Goal: Task Accomplishment & Management: Manage account settings

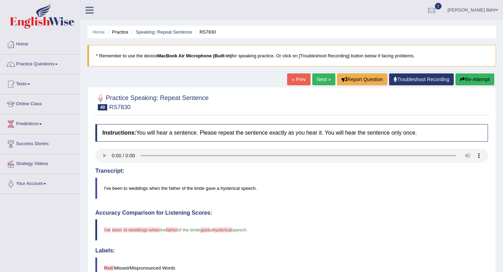
click at [318, 78] on link "Next »" at bounding box center [323, 79] width 23 height 12
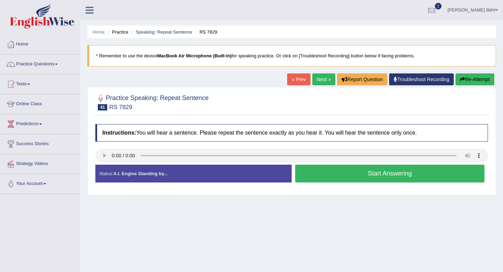
click at [387, 172] on button "Start Answering" at bounding box center [389, 173] width 189 height 18
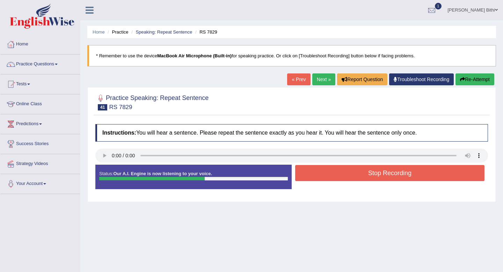
click at [387, 172] on button "Stop Recording" at bounding box center [389, 173] width 189 height 16
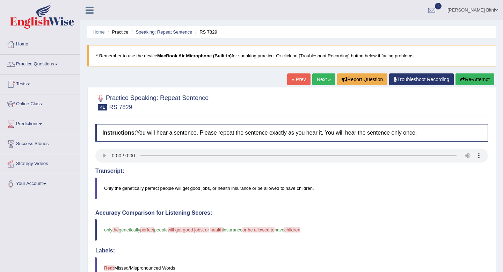
click at [316, 80] on link "Next »" at bounding box center [323, 79] width 23 height 12
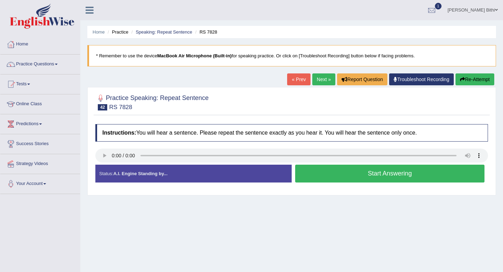
click at [392, 172] on button "Start Answering" at bounding box center [389, 173] width 189 height 18
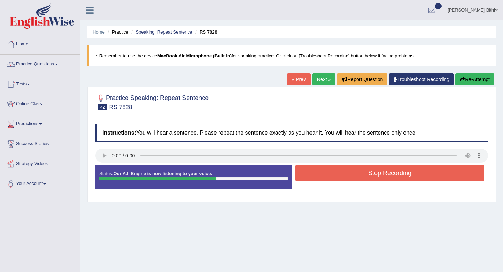
click at [396, 176] on button "Stop Recording" at bounding box center [389, 173] width 189 height 16
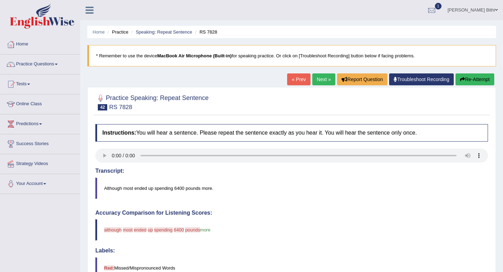
click at [477, 78] on button "Re-Attempt" at bounding box center [474, 79] width 39 height 12
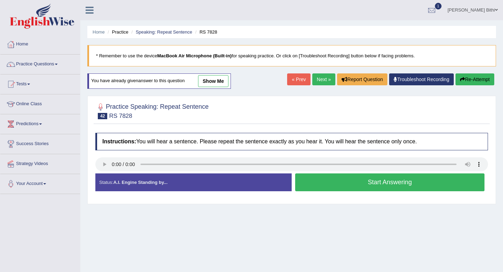
click at [410, 182] on button "Start Answering" at bounding box center [389, 182] width 189 height 18
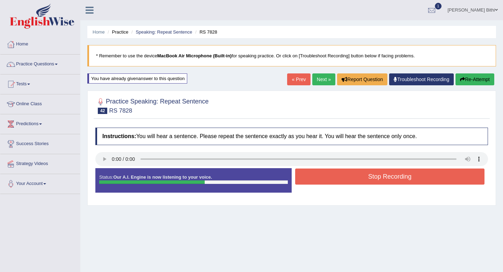
click at [410, 182] on button "Stop Recording" at bounding box center [389, 176] width 189 height 16
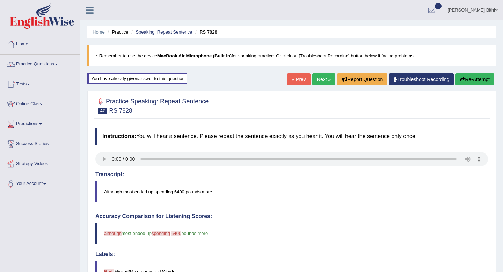
click at [318, 81] on link "Next »" at bounding box center [323, 79] width 23 height 12
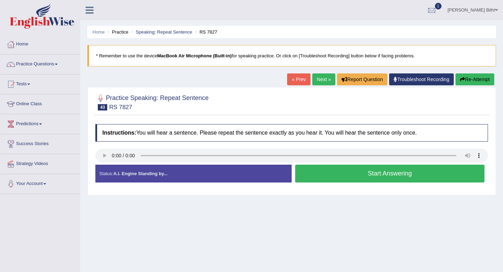
click at [388, 174] on button "Start Answering" at bounding box center [389, 173] width 189 height 18
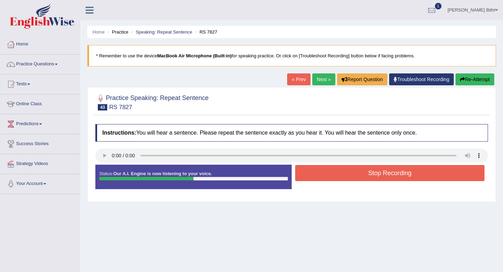
click at [401, 179] on button "Stop Recording" at bounding box center [389, 173] width 189 height 16
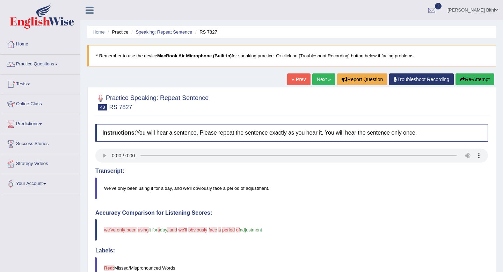
click at [475, 78] on button "Re-Attempt" at bounding box center [474, 79] width 39 height 12
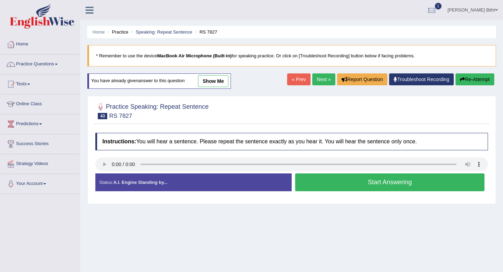
click at [317, 80] on link "Next »" at bounding box center [323, 79] width 23 height 12
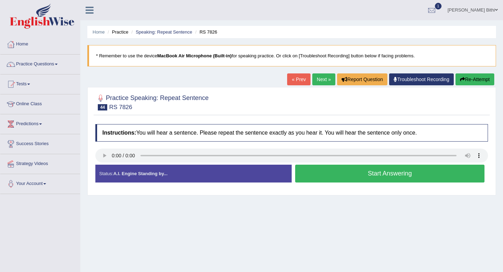
click at [388, 175] on button "Start Answering" at bounding box center [389, 173] width 189 height 18
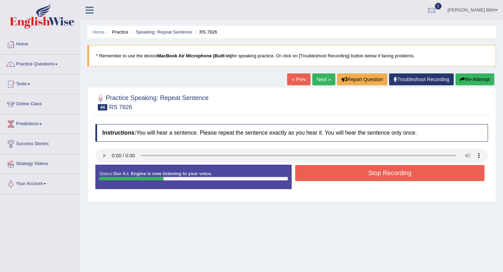
click at [401, 174] on button "Stop Recording" at bounding box center [389, 173] width 189 height 16
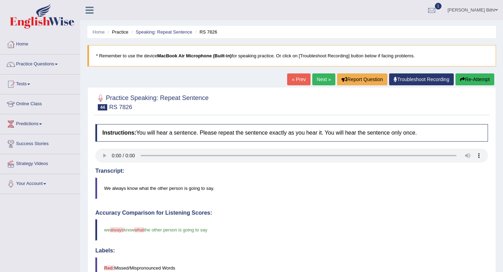
click at [315, 80] on link "Next »" at bounding box center [323, 79] width 23 height 12
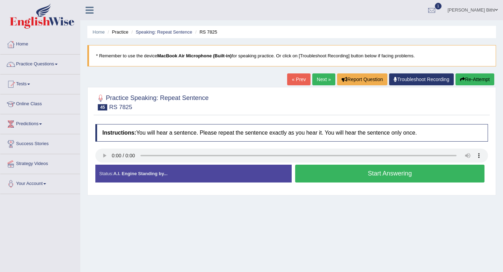
click at [381, 179] on button "Start Answering" at bounding box center [389, 173] width 189 height 18
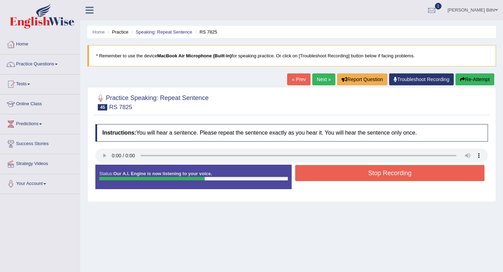
click at [395, 170] on button "Stop Recording" at bounding box center [389, 173] width 189 height 16
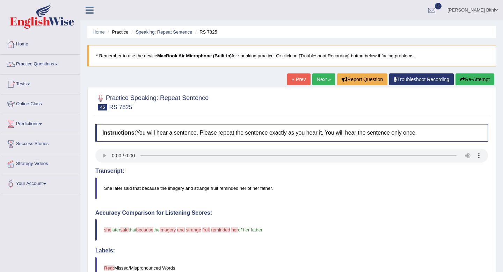
click at [318, 80] on link "Next »" at bounding box center [323, 79] width 23 height 12
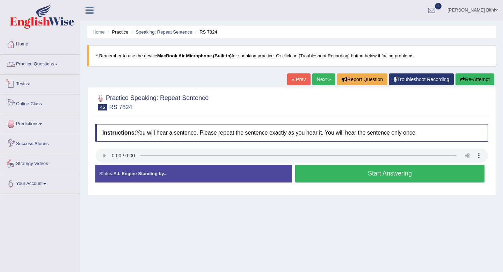
click at [50, 63] on link "Practice Questions" at bounding box center [40, 62] width 80 height 17
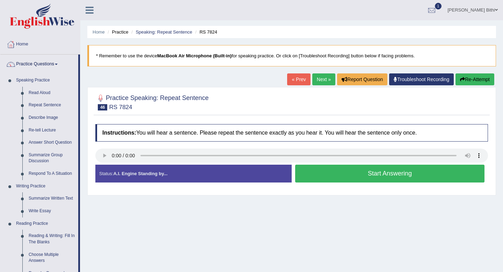
click at [388, 174] on button "Start Answering" at bounding box center [389, 173] width 189 height 18
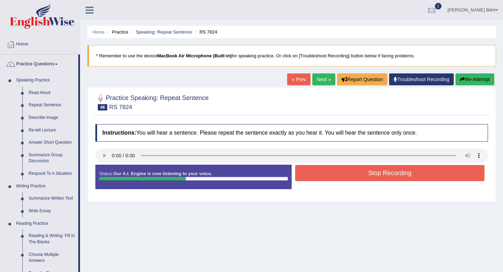
click at [394, 171] on button "Stop Recording" at bounding box center [389, 173] width 189 height 16
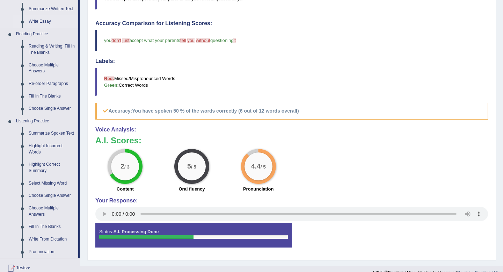
scroll to position [195, 0]
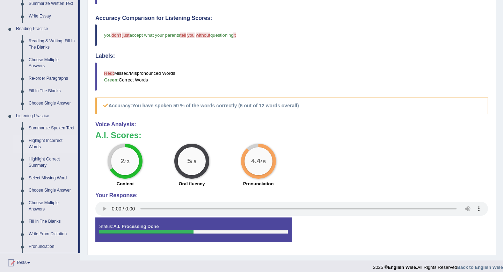
click at [52, 145] on link "Highlight Incorrect Words" at bounding box center [51, 143] width 53 height 19
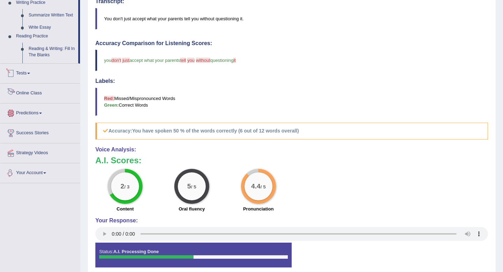
scroll to position [200, 0]
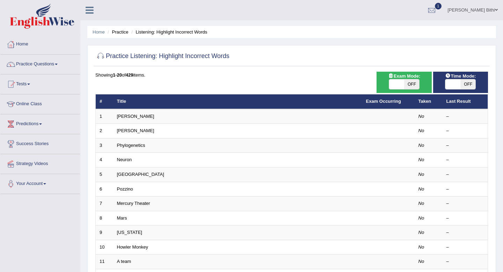
scroll to position [191, 0]
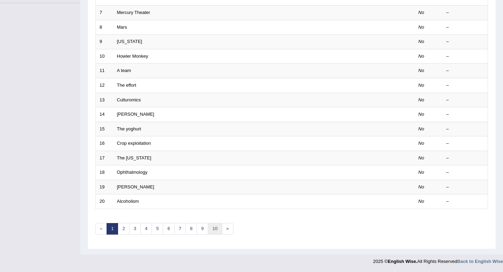
click at [213, 228] on link "10" at bounding box center [215, 229] width 14 height 12
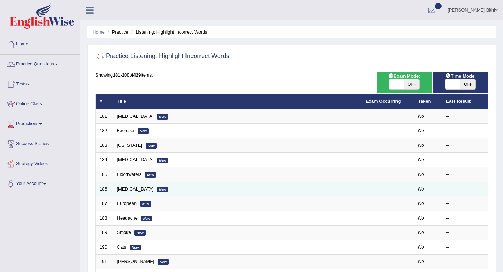
scroll to position [191, 0]
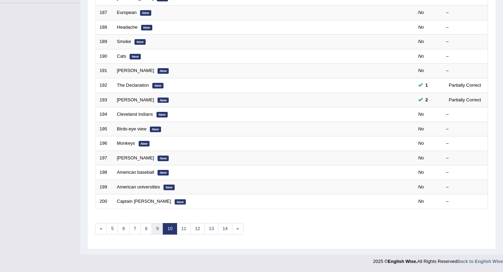
click at [157, 232] on link "9" at bounding box center [158, 229] width 12 height 12
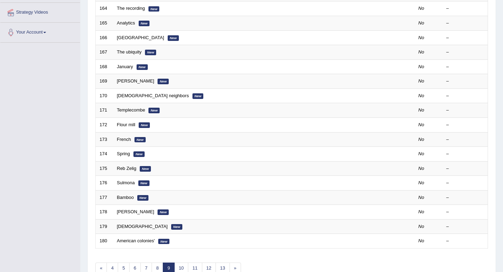
scroll to position [191, 0]
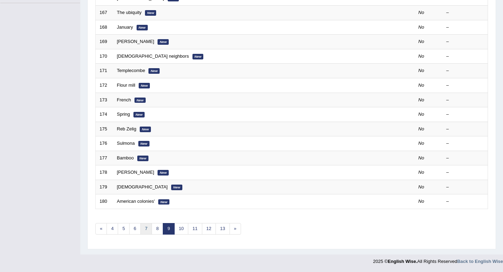
click at [142, 230] on link "7" at bounding box center [146, 229] width 12 height 12
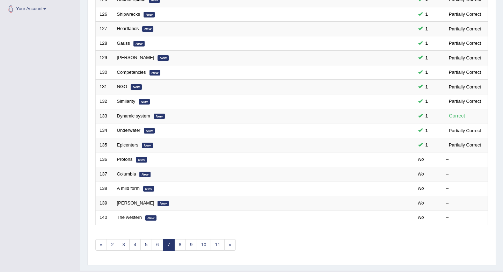
scroll to position [176, 0]
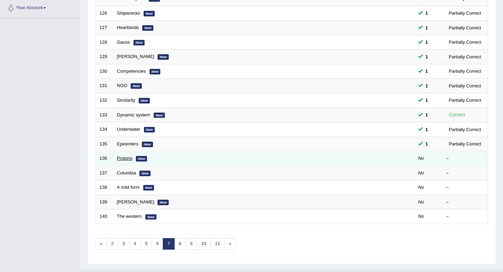
click at [124, 157] on link "Protons" at bounding box center [125, 157] width 16 height 5
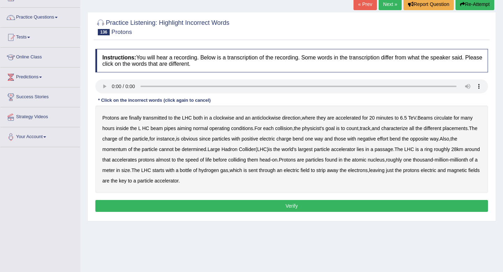
scroll to position [46, 0]
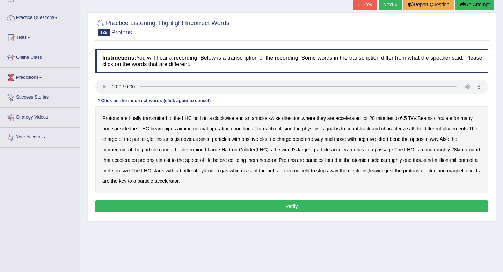
click at [163, 117] on b "transmitted" at bounding box center [155, 118] width 24 height 6
click at [187, 130] on b "aiming" at bounding box center [184, 129] width 14 height 6
click at [460, 128] on b "placements" at bounding box center [454, 129] width 25 height 6
click at [388, 137] on b "effort" at bounding box center [382, 139] width 11 height 6
click at [391, 152] on b "passage" at bounding box center [383, 150] width 19 height 6
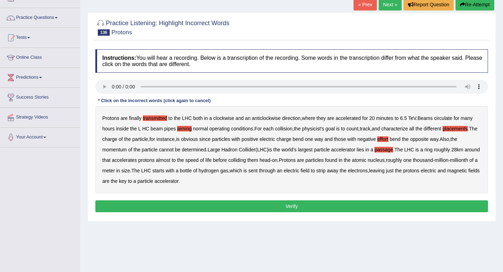
click at [296, 206] on button "Verify" at bounding box center [291, 206] width 393 height 12
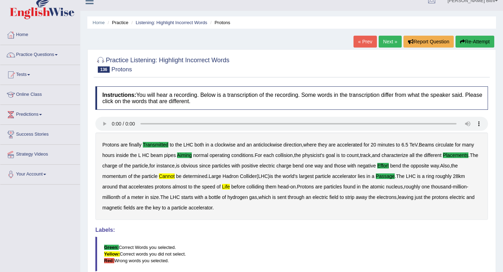
scroll to position [0, 0]
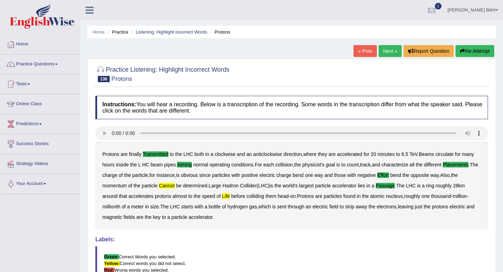
click at [391, 47] on link "Next »" at bounding box center [390, 51] width 23 height 12
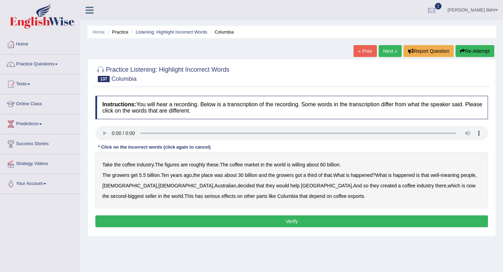
click at [305, 162] on b "willing" at bounding box center [298, 165] width 13 height 6
click at [210, 174] on b "place" at bounding box center [207, 175] width 12 height 6
click at [214, 184] on b "Australian" at bounding box center [225, 186] width 22 height 6
click at [156, 193] on b "seller" at bounding box center [151, 196] width 12 height 6
click at [256, 197] on b "parts" at bounding box center [261, 196] width 11 height 6
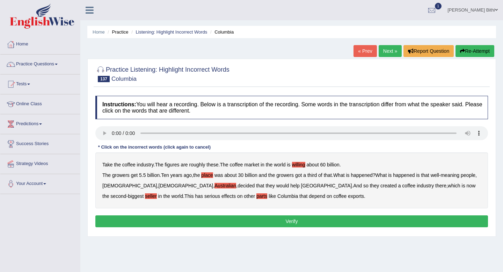
click at [298, 219] on button "Verify" at bounding box center [291, 221] width 393 height 12
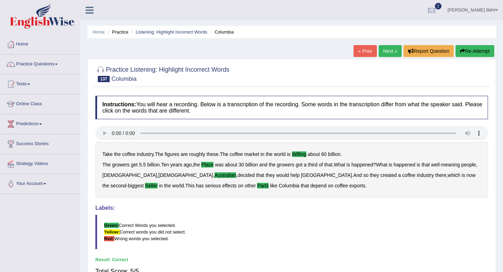
click at [386, 49] on link "Next »" at bounding box center [390, 51] width 23 height 12
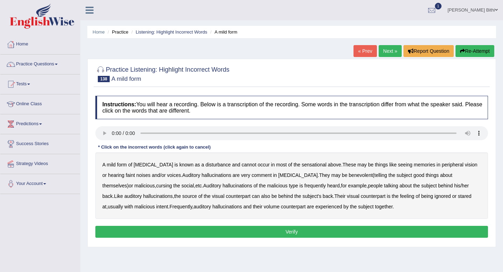
click at [310, 164] on b "sensational" at bounding box center [314, 165] width 25 height 6
click at [421, 166] on b "memories" at bounding box center [423, 165] width 21 height 6
click at [258, 175] on b "comment" at bounding box center [261, 175] width 20 height 6
click at [434, 196] on b "ignored" at bounding box center [442, 196] width 16 height 6
click at [258, 203] on div "A mild form of hallucination is known as a disturbance and cannot occur in most…" at bounding box center [291, 185] width 393 height 66
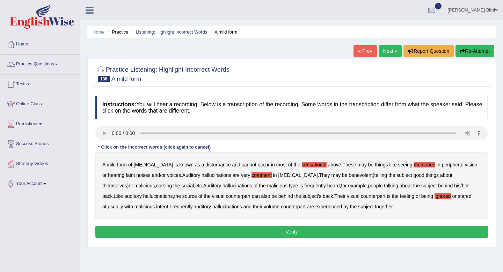
click at [264, 207] on b "volume" at bounding box center [272, 207] width 16 height 6
click at [293, 238] on div "Instructions: You will hear a recording. Below is a transcription of the record…" at bounding box center [292, 167] width 396 height 151
click at [299, 230] on button "Verify" at bounding box center [291, 232] width 393 height 12
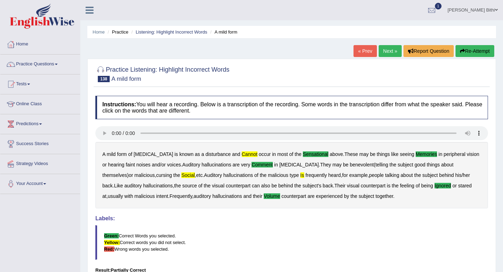
click at [390, 48] on link "Next »" at bounding box center [390, 51] width 23 height 12
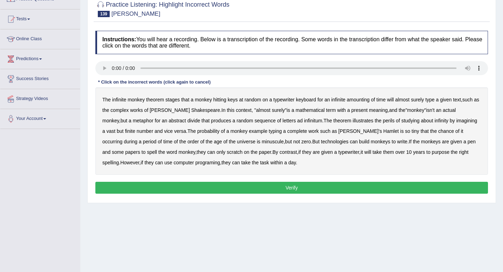
scroll to position [95, 0]
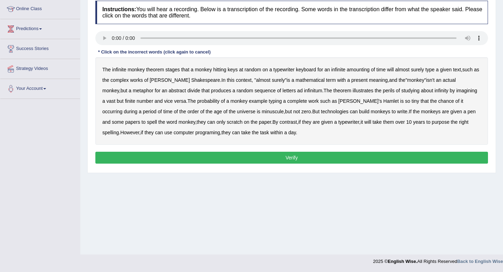
click at [361, 72] on b "amounting" at bounding box center [358, 70] width 23 height 6
click at [126, 80] on b "complex" at bounding box center [119, 80] width 18 height 6
click at [347, 83] on div "The infinite monkey theorem stages that a monkey hitting keys at random on a ty…" at bounding box center [291, 100] width 393 height 87
click at [351, 78] on b "present" at bounding box center [359, 80] width 16 height 6
click at [187, 90] on b "divide" at bounding box center [193, 91] width 13 height 6
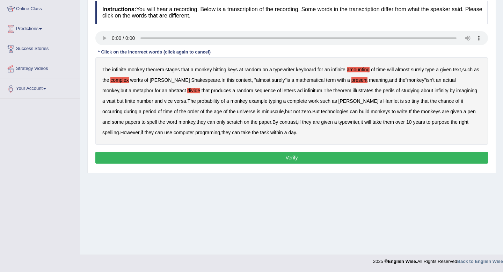
click at [401, 91] on b "studying" at bounding box center [410, 91] width 18 height 6
click at [249, 102] on b "example" at bounding box center [258, 101] width 19 height 6
click at [359, 112] on b "build" at bounding box center [364, 112] width 10 height 6
click at [432, 123] on b "purpose" at bounding box center [441, 122] width 18 height 6
click at [295, 160] on button "Verify" at bounding box center [291, 158] width 393 height 12
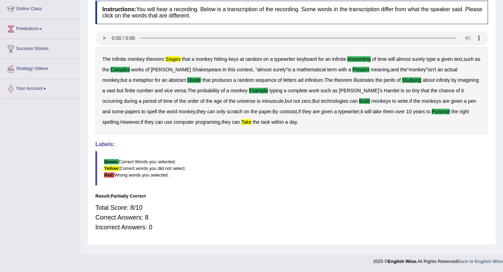
scroll to position [0, 0]
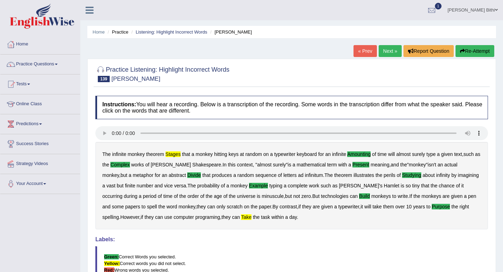
click at [386, 52] on link "Next »" at bounding box center [390, 51] width 23 height 12
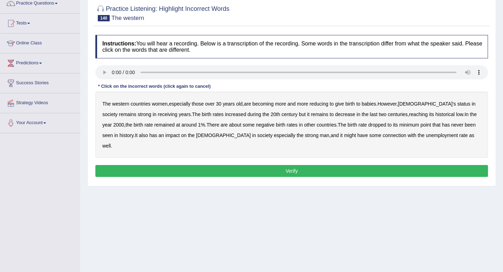
scroll to position [61, 0]
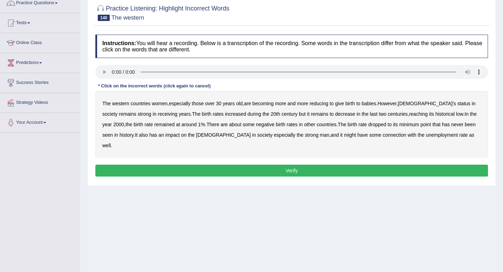
click at [211, 103] on b "over" at bounding box center [209, 104] width 9 height 6
click at [327, 105] on b "reducing" at bounding box center [318, 104] width 19 height 6
click at [158, 115] on b "receiving" at bounding box center [168, 114] width 20 height 6
click at [388, 114] on b "centuries" at bounding box center [398, 114] width 20 height 6
click at [229, 124] on b "about" at bounding box center [235, 125] width 12 height 6
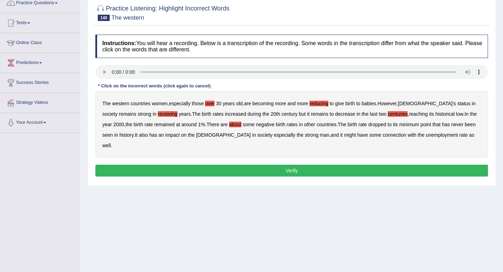
click at [399, 122] on b "minimum" at bounding box center [409, 125] width 20 height 6
click at [305, 135] on b "strong" at bounding box center [312, 135] width 14 height 6
click at [282, 164] on button "Verify" at bounding box center [291, 170] width 393 height 12
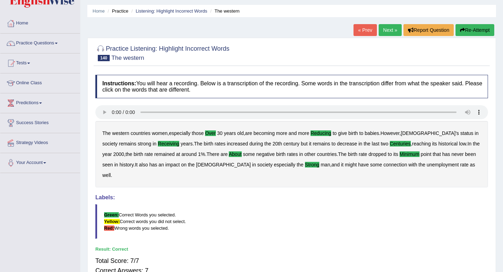
scroll to position [0, 0]
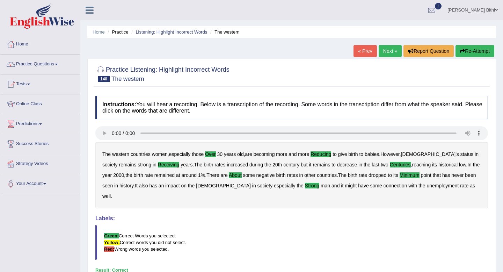
click at [387, 53] on link "Next »" at bounding box center [390, 51] width 23 height 12
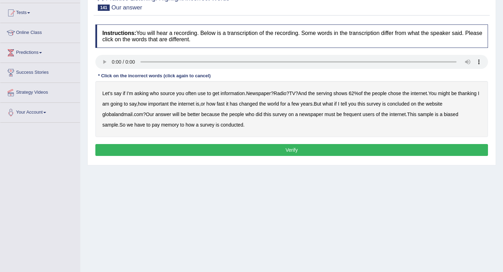
scroll to position [95, 0]
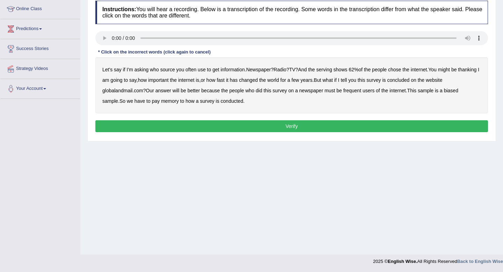
click at [332, 68] on b "serving" at bounding box center [324, 70] width 16 height 6
click at [225, 80] on b "fast" at bounding box center [221, 80] width 8 height 6
click at [199, 93] on b "better" at bounding box center [194, 91] width 13 height 6
click at [316, 90] on b "newspaper" at bounding box center [311, 91] width 24 height 6
click at [173, 101] on b "memory" at bounding box center [170, 101] width 18 height 6
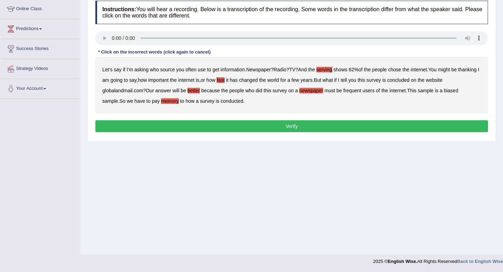
click at [294, 126] on button "Verify" at bounding box center [291, 126] width 393 height 12
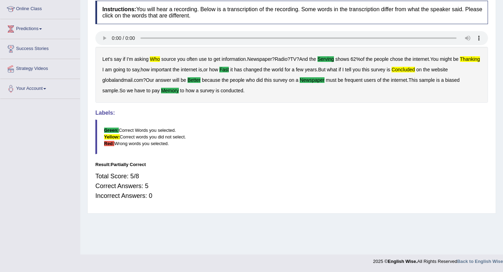
scroll to position [0, 0]
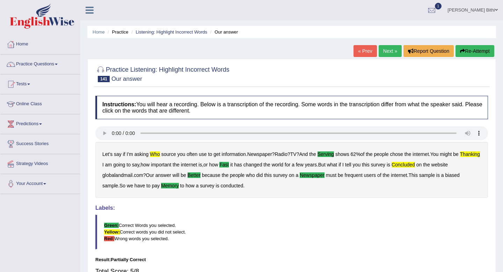
click at [390, 51] on link "Next »" at bounding box center [390, 51] width 23 height 12
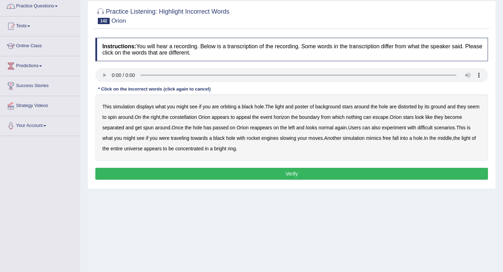
scroll to position [95, 0]
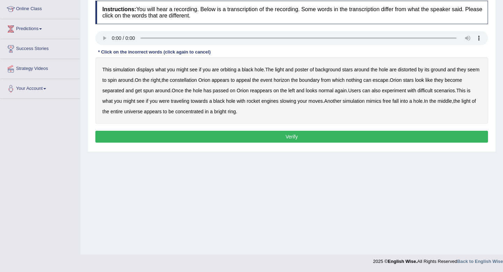
click at [145, 68] on b "displays" at bounding box center [145, 70] width 18 height 6
click at [304, 71] on b "poster" at bounding box center [302, 70] width 14 height 6
click at [444, 71] on b "ground" at bounding box center [438, 70] width 15 height 6
click at [251, 82] on b "appeal" at bounding box center [243, 80] width 15 height 6
click at [235, 92] on b "on" at bounding box center [233, 91] width 6 height 6
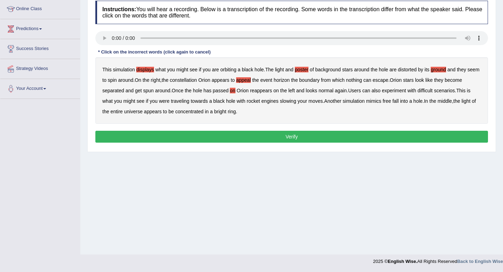
click at [432, 90] on b "difficult" at bounding box center [424, 91] width 15 height 6
click at [323, 102] on b "moves" at bounding box center [315, 101] width 14 height 6
click at [291, 137] on button "Verify" at bounding box center [291, 137] width 393 height 12
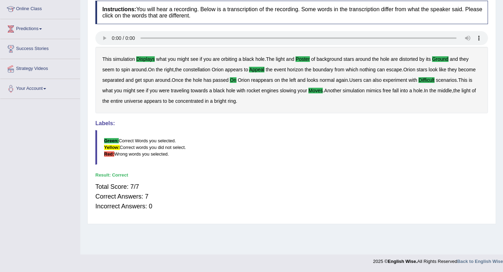
scroll to position [0, 0]
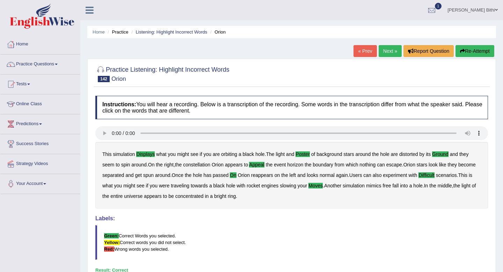
click at [386, 51] on link "Next »" at bounding box center [390, 51] width 23 height 12
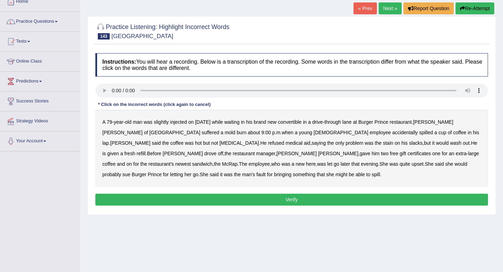
scroll to position [95, 0]
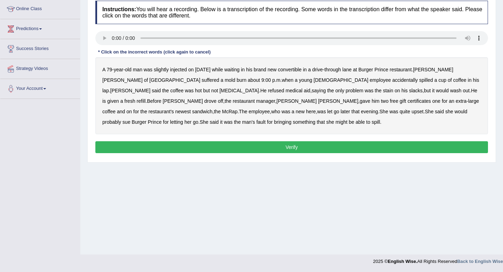
click at [184, 70] on b "injected" at bounding box center [178, 70] width 17 height 6
click at [225, 79] on b "mold" at bounding box center [230, 80] width 10 height 6
click at [468, 81] on b "in" at bounding box center [470, 80] width 4 height 6
click at [306, 112] on b "here" at bounding box center [311, 112] width 10 height 6
click at [274, 121] on b "bringing" at bounding box center [282, 122] width 17 height 6
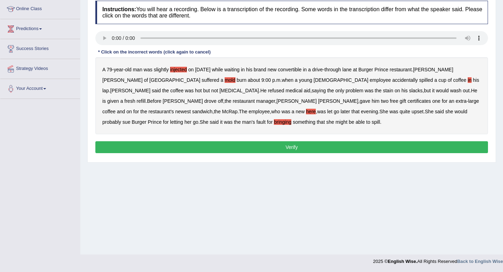
click at [293, 149] on button "Verify" at bounding box center [291, 147] width 393 height 12
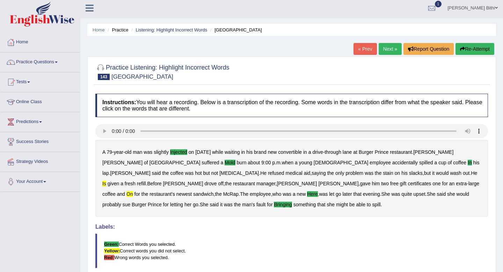
scroll to position [0, 0]
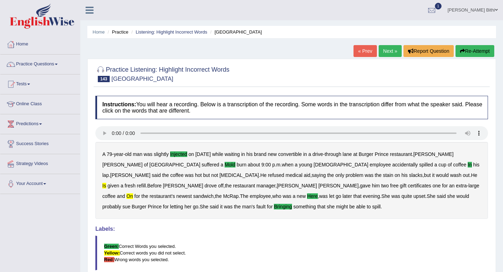
click at [389, 50] on link "Next »" at bounding box center [390, 51] width 23 height 12
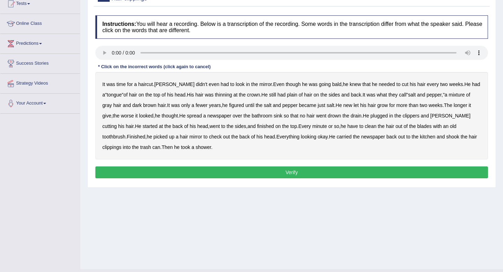
scroll to position [95, 0]
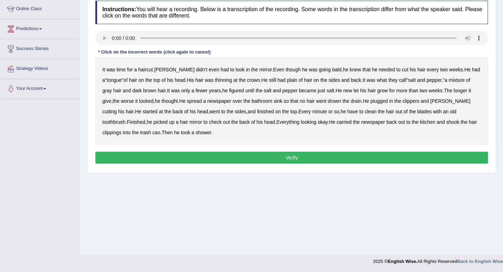
click at [221, 70] on b "had" at bounding box center [225, 70] width 8 height 6
click at [332, 68] on b "bald" at bounding box center [336, 70] width 9 height 6
click at [285, 82] on b "had" at bounding box center [281, 80] width 8 height 6
click at [207, 91] on b "fewer" at bounding box center [202, 91] width 12 height 6
click at [244, 90] on b "figured" at bounding box center [236, 91] width 15 height 6
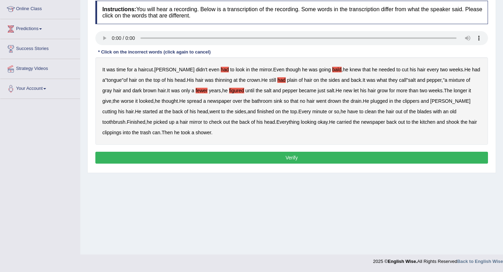
click at [352, 90] on b "new" at bounding box center [347, 91] width 9 height 6
click at [202, 102] on b "spread" at bounding box center [194, 101] width 15 height 6
click at [341, 102] on b "drown" at bounding box center [334, 101] width 13 height 6
click at [420, 113] on b "blades" at bounding box center [424, 112] width 14 height 6
click at [180, 122] on b "hair" at bounding box center [184, 122] width 8 height 6
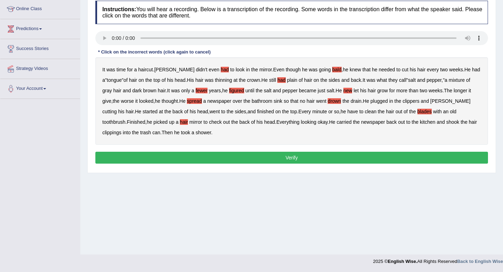
click at [301, 122] on b "looking" at bounding box center [308, 122] width 15 height 6
click at [296, 159] on button "Verify" at bounding box center [291, 158] width 393 height 12
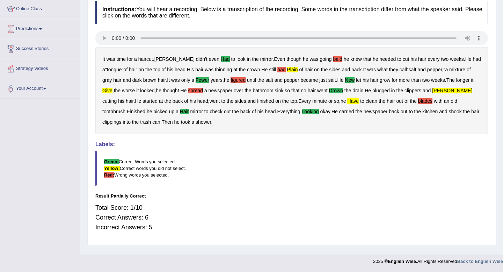
scroll to position [0, 0]
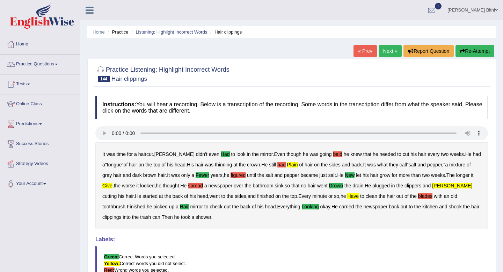
click at [389, 51] on link "Next »" at bounding box center [390, 51] width 23 height 12
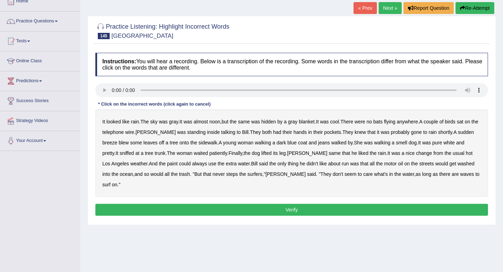
scroll to position [95, 0]
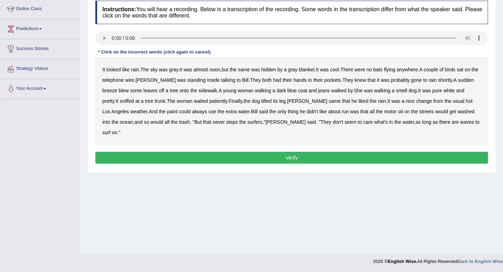
click at [250, 71] on b "same" at bounding box center [244, 70] width 12 height 6
click at [382, 69] on b "bats" at bounding box center [377, 70] width 9 height 6
click at [411, 81] on b "gone" at bounding box center [416, 80] width 11 height 6
click at [184, 92] on b "onto" at bounding box center [183, 91] width 9 height 6
click at [265, 92] on b "walking" at bounding box center [263, 91] width 16 height 6
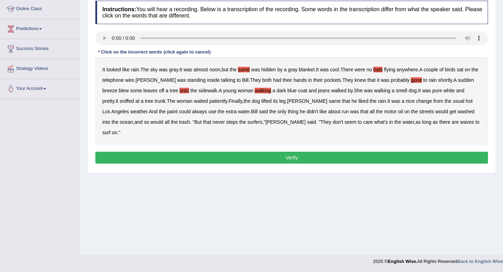
click at [416, 102] on b "change" at bounding box center [424, 101] width 16 height 6
click at [416, 99] on b "change" at bounding box center [424, 101] width 16 height 6
click at [167, 111] on b "paint" at bounding box center [172, 112] width 10 height 6
click at [342, 112] on b "run" at bounding box center [345, 112] width 7 height 6
click at [289, 152] on button "Verify" at bounding box center [291, 158] width 393 height 12
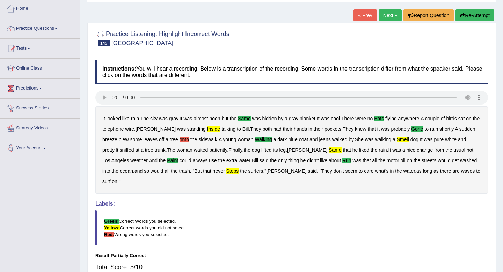
scroll to position [0, 0]
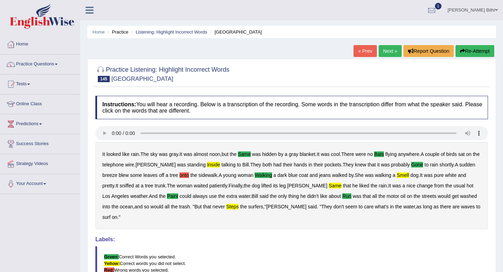
click at [388, 51] on link "Next »" at bounding box center [390, 51] width 23 height 12
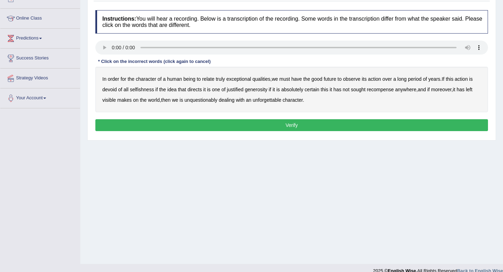
scroll to position [95, 0]
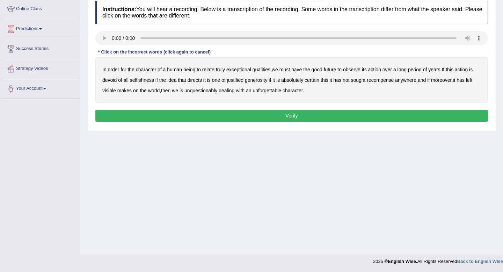
click at [336, 72] on b "future" at bounding box center [330, 70] width 13 height 6
click at [241, 83] on div "In order for the character of a human being to relate truly exceptional qualiti…" at bounding box center [291, 79] width 393 height 45
click at [239, 81] on b "justified" at bounding box center [235, 80] width 16 height 6
click at [126, 91] on b "makes" at bounding box center [124, 91] width 14 height 6
click at [295, 118] on button "Verify" at bounding box center [291, 116] width 393 height 12
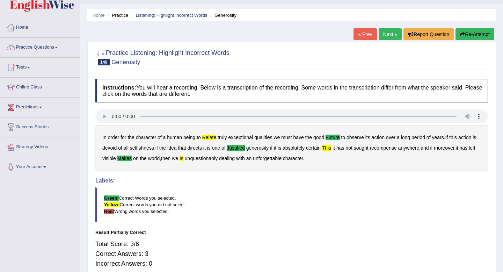
scroll to position [0, 0]
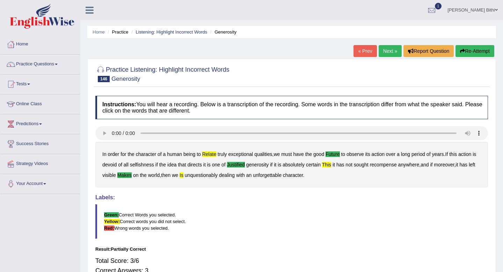
click at [386, 49] on link "Next »" at bounding box center [390, 51] width 23 height 12
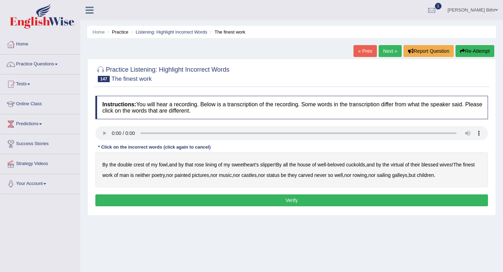
click at [306, 164] on b "house" at bounding box center [303, 165] width 13 height 6
click at [279, 175] on b "status" at bounding box center [272, 175] width 13 height 6
click at [296, 200] on button "Verify" at bounding box center [291, 200] width 393 height 12
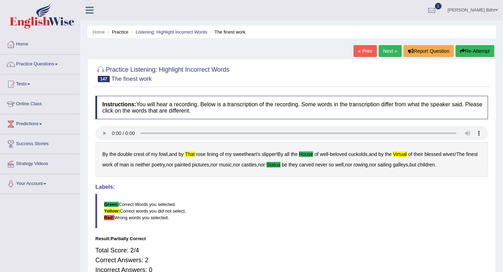
click at [381, 51] on link "Next »" at bounding box center [390, 51] width 23 height 12
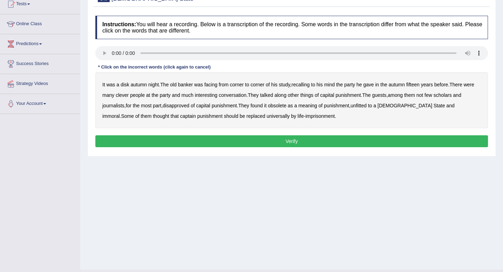
scroll to position [95, 0]
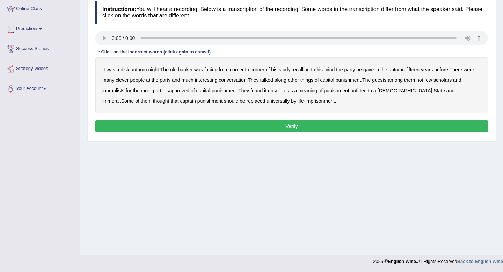
click at [127, 71] on b "disk" at bounding box center [124, 70] width 9 height 6
click at [286, 80] on b "along" at bounding box center [280, 80] width 12 height 6
click at [423, 81] on b "not" at bounding box center [419, 80] width 7 height 6
click at [194, 94] on div "It was a disk autumn night . The old banker was facing from corner to corner of…" at bounding box center [291, 85] width 393 height 56
click at [189, 89] on b "disapproved" at bounding box center [176, 91] width 27 height 6
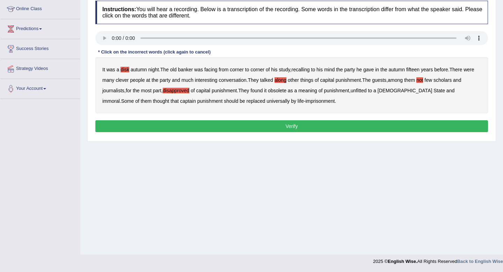
click at [286, 90] on b "obsolete" at bounding box center [277, 91] width 19 height 6
click at [180, 102] on b "captain" at bounding box center [188, 101] width 16 height 6
click at [289, 129] on button "Verify" at bounding box center [291, 126] width 393 height 12
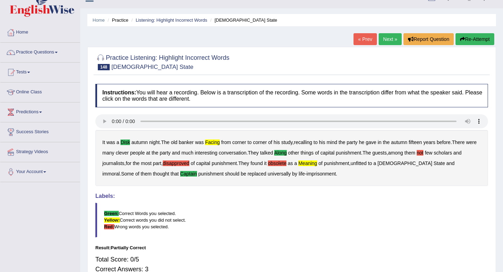
scroll to position [0, 0]
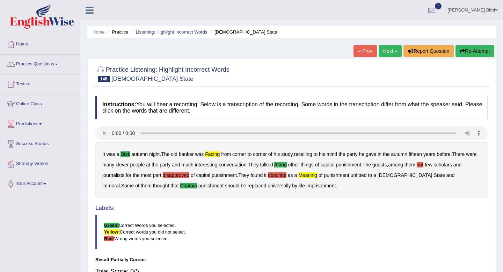
click at [384, 51] on link "Next »" at bounding box center [390, 51] width 23 height 12
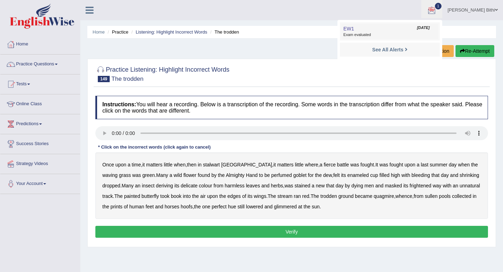
click at [407, 29] on link "EW1 [DATE] Exam evaluated" at bounding box center [390, 31] width 96 height 15
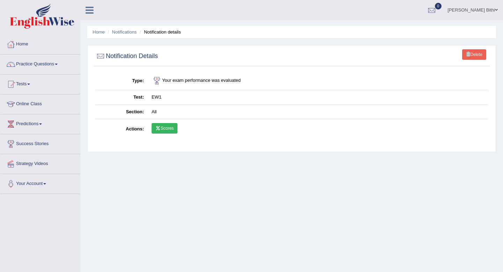
click at [168, 127] on link "Scores" at bounding box center [165, 128] width 26 height 10
click at [34, 83] on link "Tests" at bounding box center [40, 82] width 80 height 17
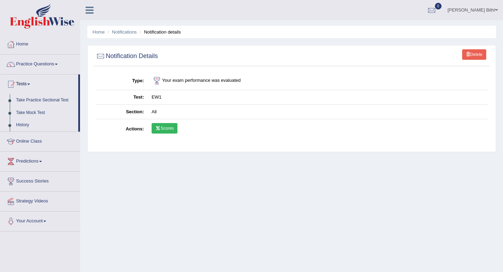
click at [208, 174] on div "Home Notifications Notification details Delete Notification Details Type Your e…" at bounding box center [291, 174] width 423 height 349
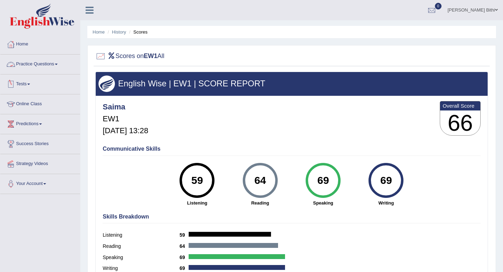
click at [37, 76] on link "Tests" at bounding box center [40, 82] width 80 height 17
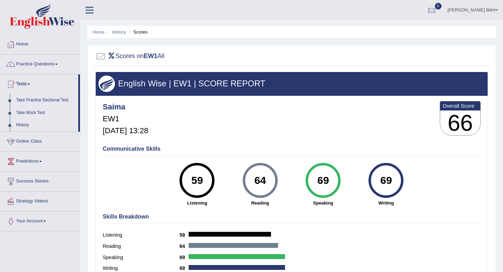
click at [38, 111] on link "Take Mock Test" at bounding box center [45, 113] width 65 height 13
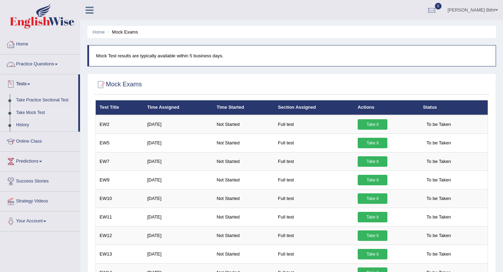
click at [30, 44] on link "Home" at bounding box center [40, 43] width 80 height 17
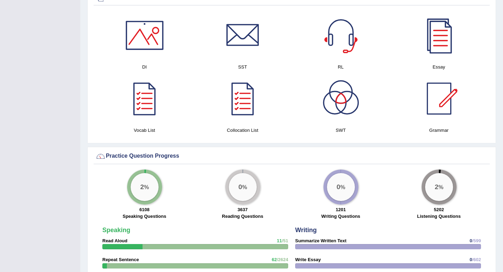
scroll to position [743, 0]
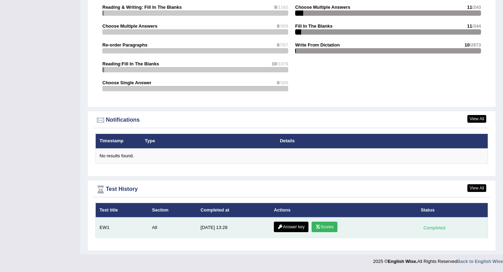
click at [295, 227] on link "Answer key" at bounding box center [291, 226] width 35 height 10
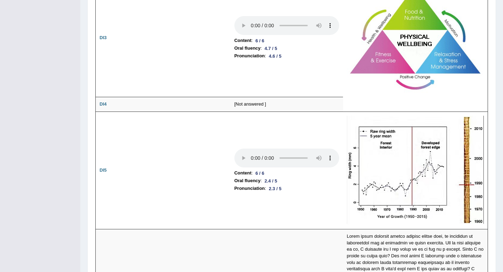
scroll to position [1194, 0]
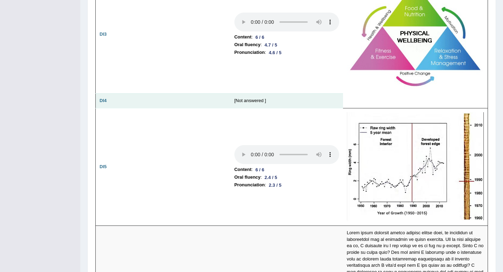
click at [253, 93] on td "[Not answered ]" at bounding box center [286, 100] width 112 height 15
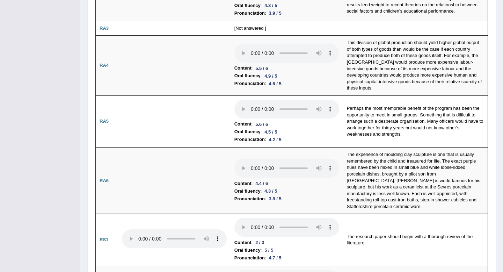
scroll to position [0, 0]
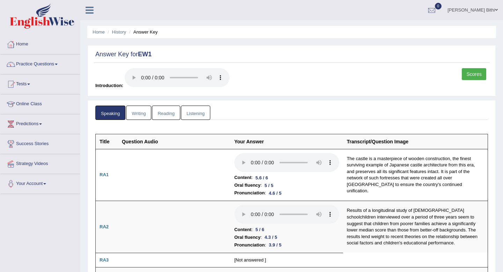
click at [478, 66] on div "Answer Key for EW1 Scores Introduction:" at bounding box center [291, 70] width 409 height 51
click at [474, 73] on link "Scores" at bounding box center [474, 74] width 24 height 12
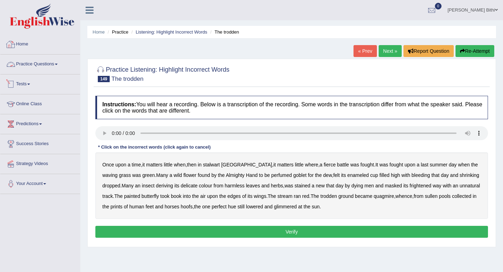
click at [26, 46] on link "Home" at bounding box center [40, 43] width 80 height 17
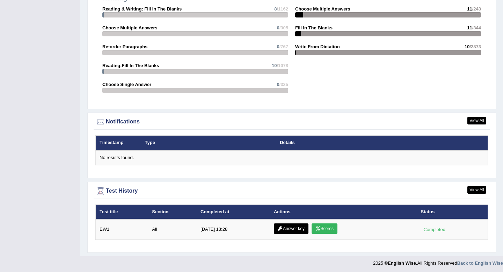
scroll to position [743, 0]
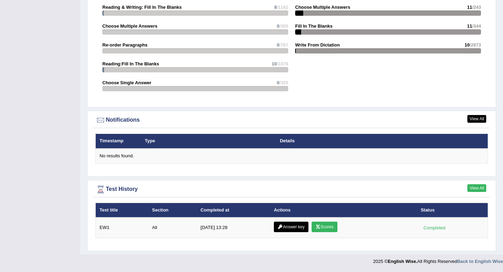
click at [475, 188] on link "View All" at bounding box center [476, 188] width 19 height 8
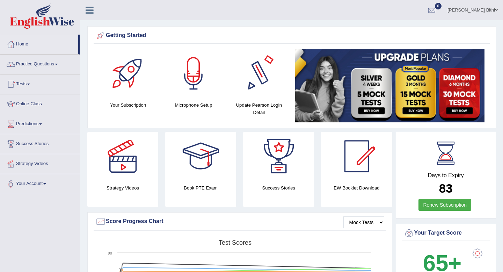
click at [265, 105] on h4 "Update Pearson Login Detail" at bounding box center [259, 108] width 58 height 15
click at [262, 105] on h4 "Update Pearson Login Detail" at bounding box center [259, 108] width 58 height 15
click at [261, 86] on div at bounding box center [258, 73] width 49 height 49
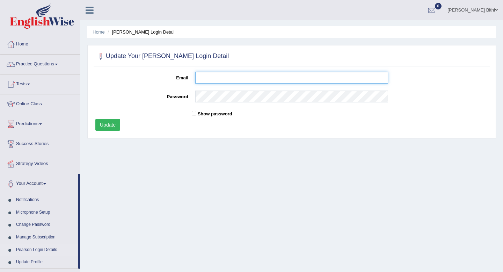
click at [262, 80] on input "Email" at bounding box center [291, 78] width 193 height 12
type input "[EMAIL_ADDRESS][DOMAIN_NAME]"
click at [199, 164] on div "Home [PERSON_NAME] Login Detail Update Your [PERSON_NAME] Login Detail Email [E…" at bounding box center [291, 174] width 423 height 349
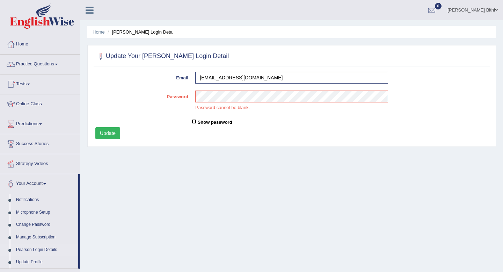
click at [195, 120] on input "Show password" at bounding box center [194, 121] width 5 height 5
checkbox input "true"
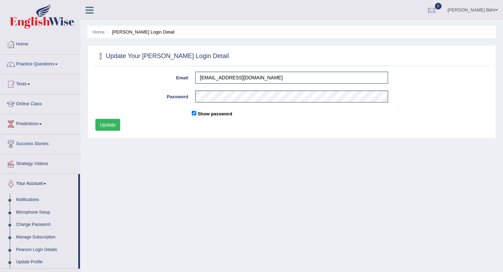
click at [111, 126] on button "Update" at bounding box center [107, 125] width 25 height 12
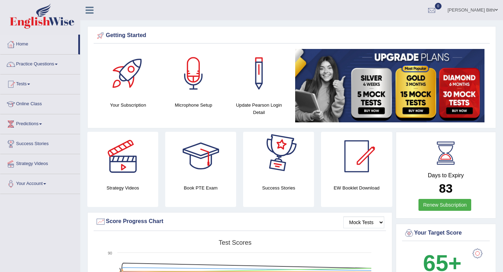
click at [263, 105] on h4 "Update Pearson Login Detail" at bounding box center [259, 108] width 58 height 15
click at [260, 77] on div at bounding box center [258, 73] width 49 height 49
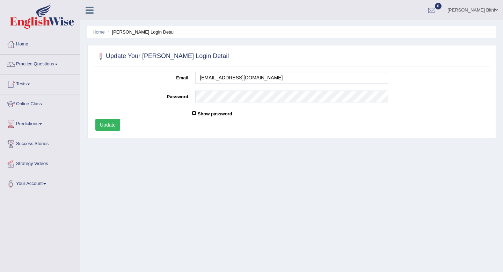
click at [193, 112] on input "Show password" at bounding box center [194, 113] width 5 height 5
checkbox input "true"
click at [111, 126] on button "Update" at bounding box center [107, 125] width 25 height 12
click at [21, 47] on link "Home" at bounding box center [40, 43] width 80 height 17
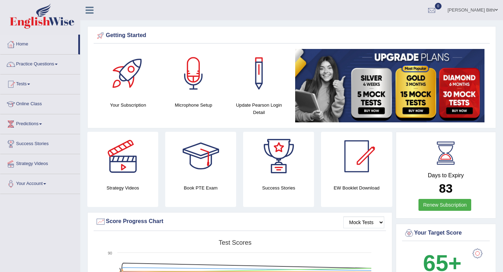
click at [201, 154] on div at bounding box center [200, 156] width 49 height 49
click at [25, 43] on link "Home" at bounding box center [39, 43] width 78 height 17
click at [16, 41] on link "Home" at bounding box center [39, 43] width 78 height 17
click at [13, 41] on div at bounding box center [11, 44] width 10 height 10
click at [24, 45] on link "Home" at bounding box center [39, 43] width 78 height 17
